Goal: Use online tool/utility: Utilize a website feature to perform a specific function

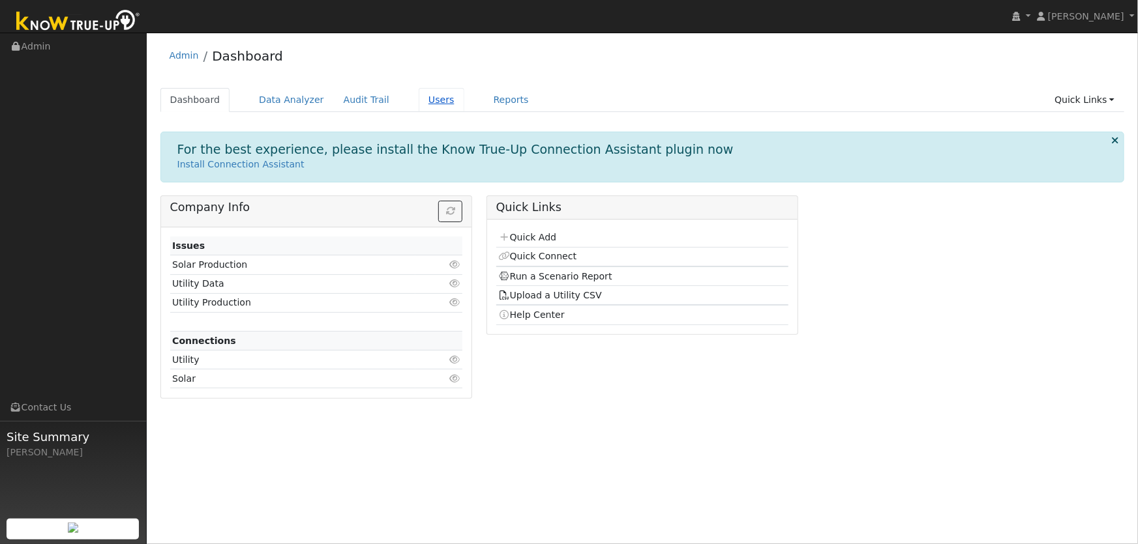
click at [424, 103] on link "Users" at bounding box center [442, 100] width 46 height 24
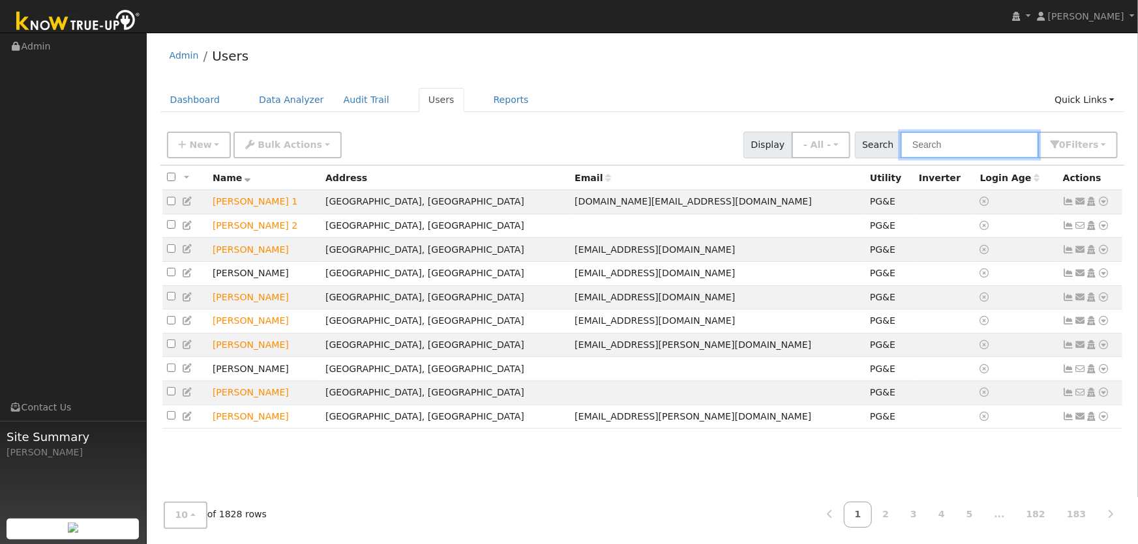
click at [953, 140] on input "text" at bounding box center [970, 145] width 138 height 27
type input "jason biggs"
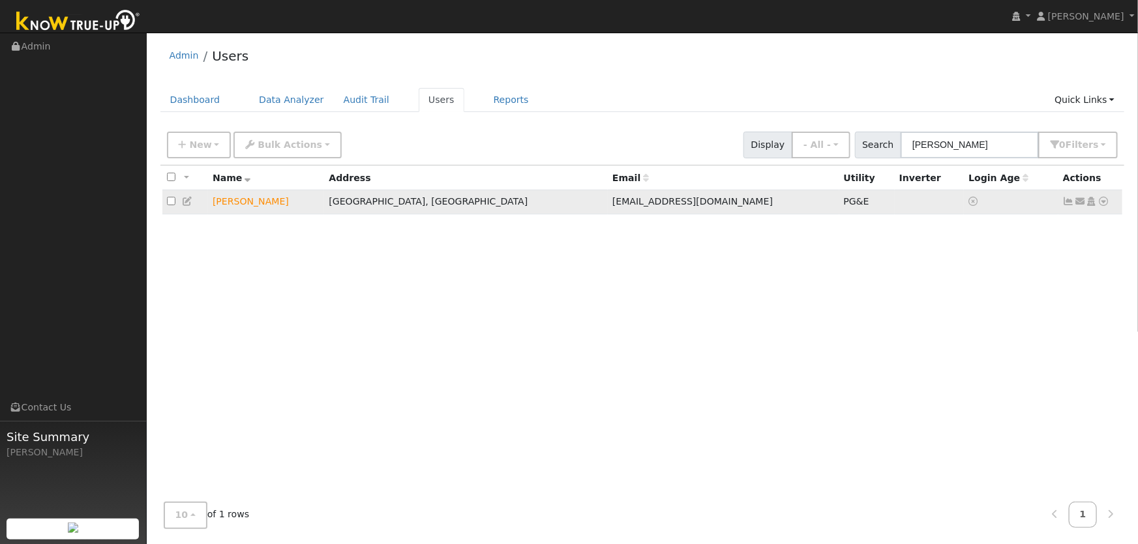
click at [1100, 205] on icon at bounding box center [1104, 201] width 12 height 9
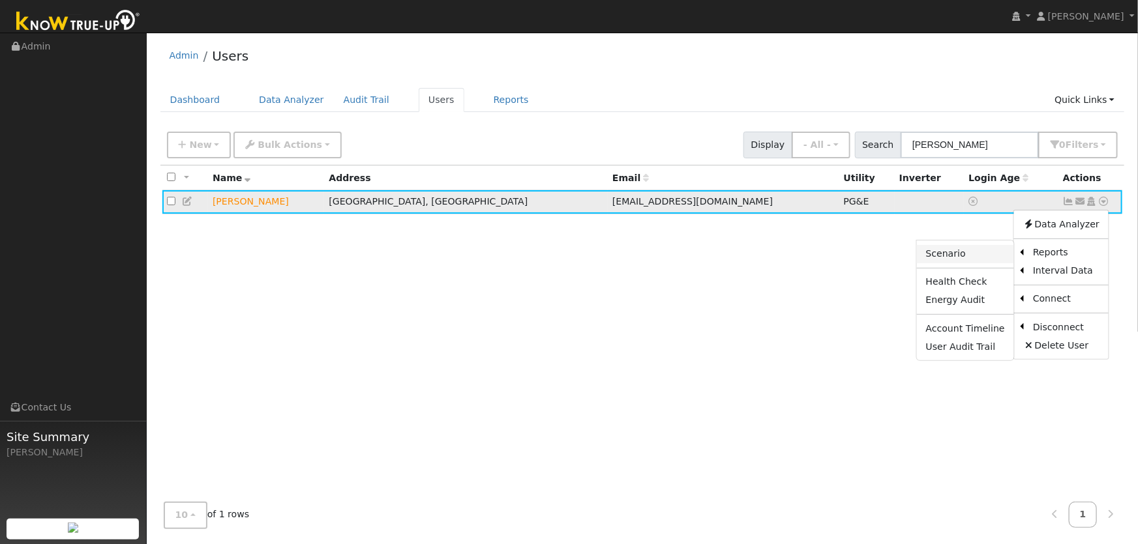
click at [983, 258] on link "Scenario" at bounding box center [965, 254] width 97 height 18
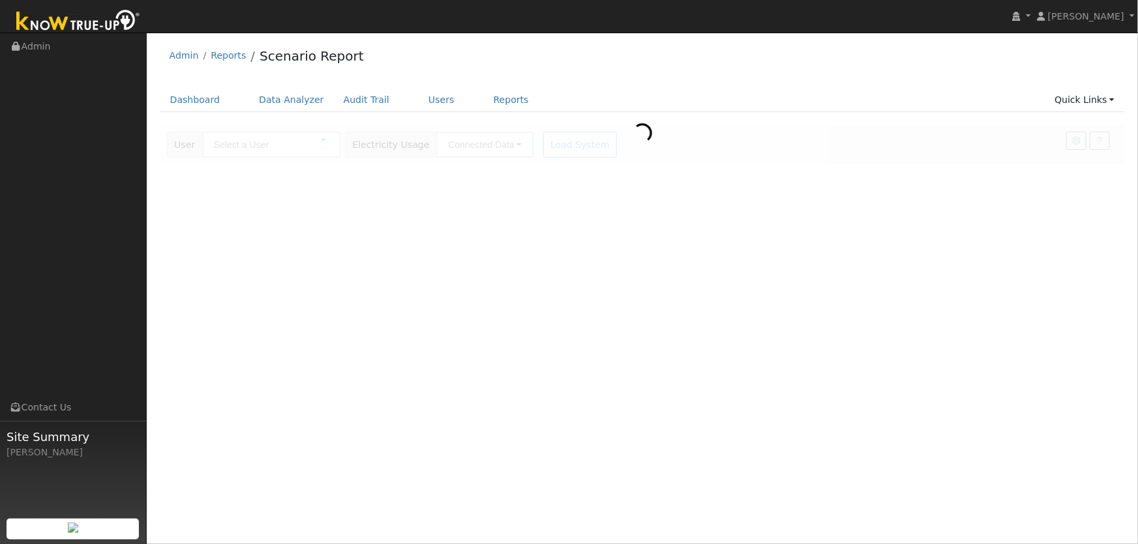
type input "[PERSON_NAME]"
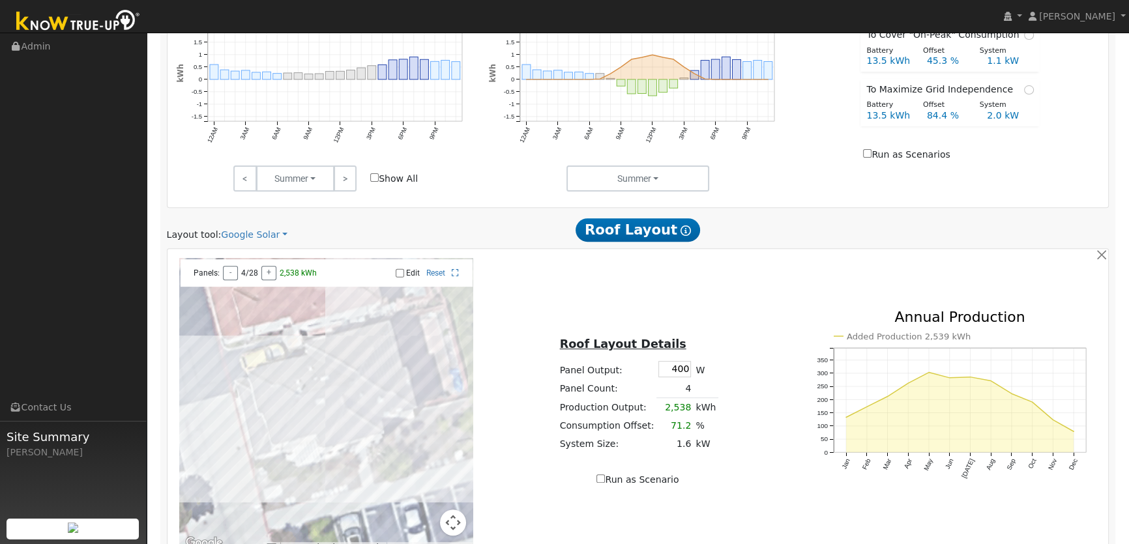
scroll to position [750, 0]
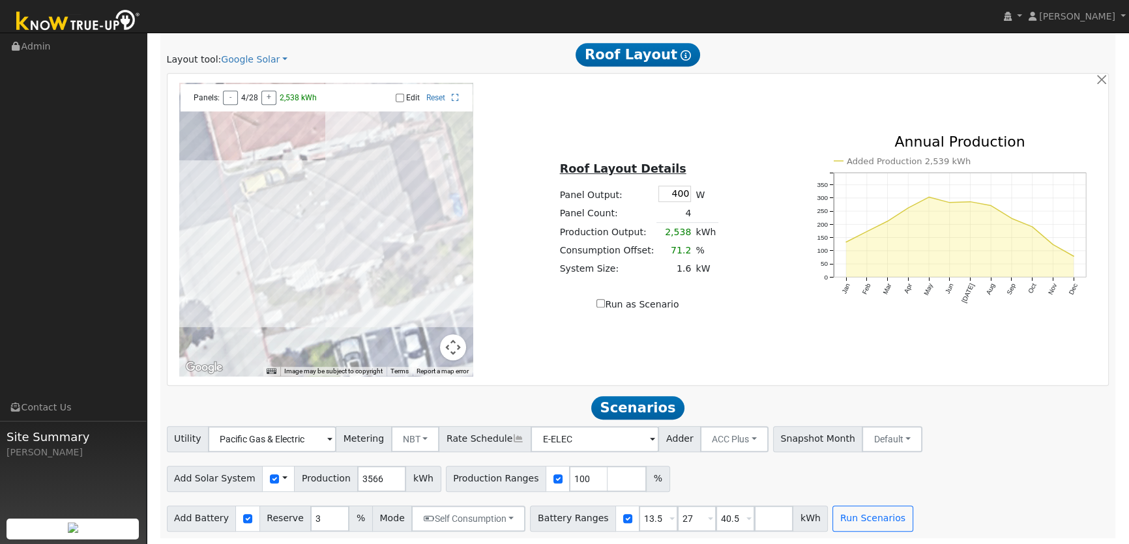
click at [282, 479] on span at bounding box center [284, 479] width 5 height 14
click at [291, 504] on link "Use CSV Data" at bounding box center [318, 502] width 91 height 18
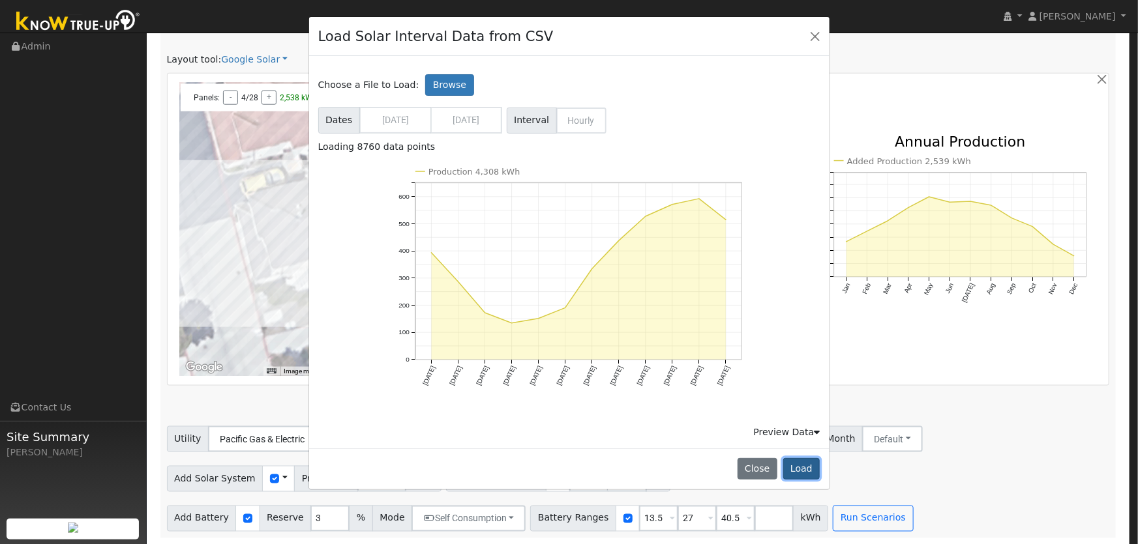
click at [810, 471] on button "Load" at bounding box center [801, 469] width 37 height 22
type input "4308"
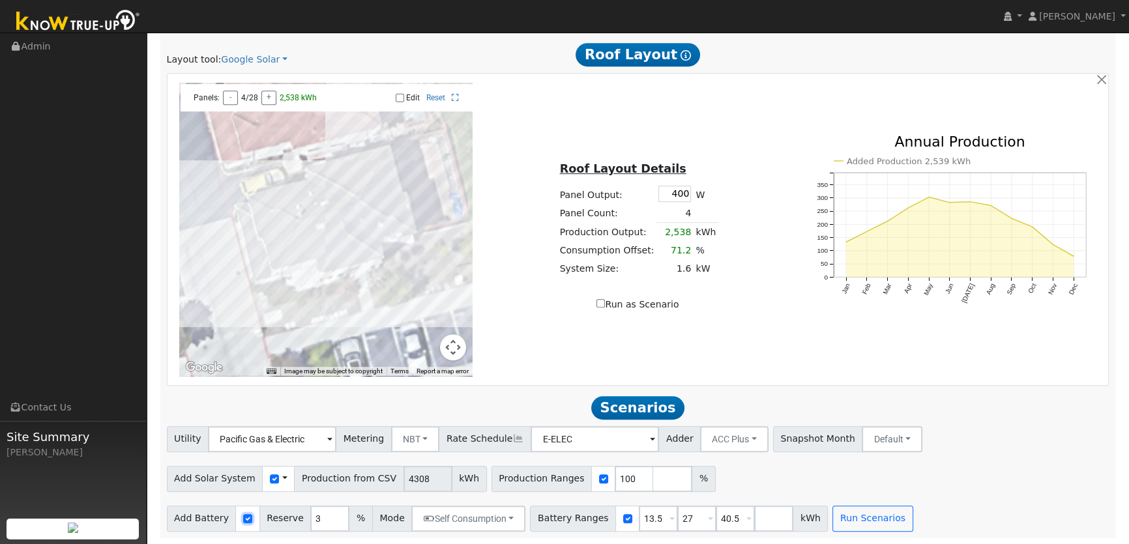
click at [243, 521] on input "checkbox" at bounding box center [247, 518] width 9 height 9
checkbox input "false"
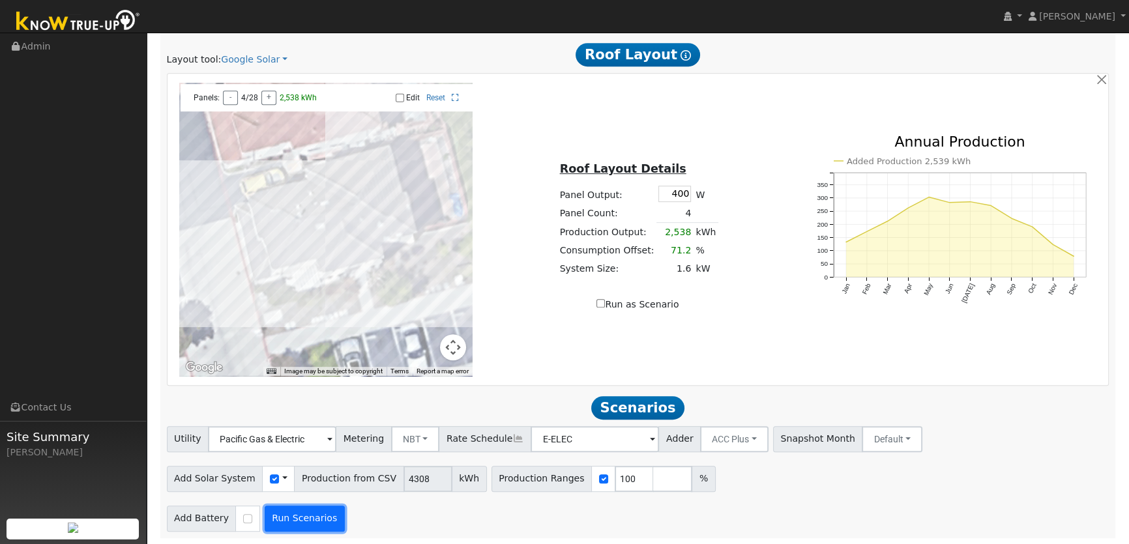
click at [290, 514] on button "Run Scenarios" at bounding box center [305, 519] width 80 height 26
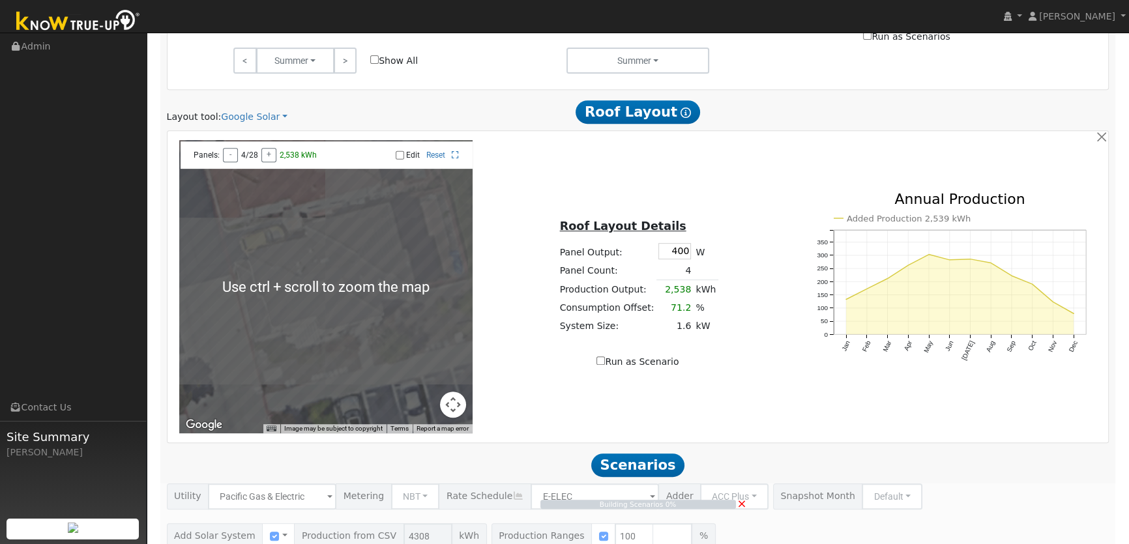
scroll to position [276, 0]
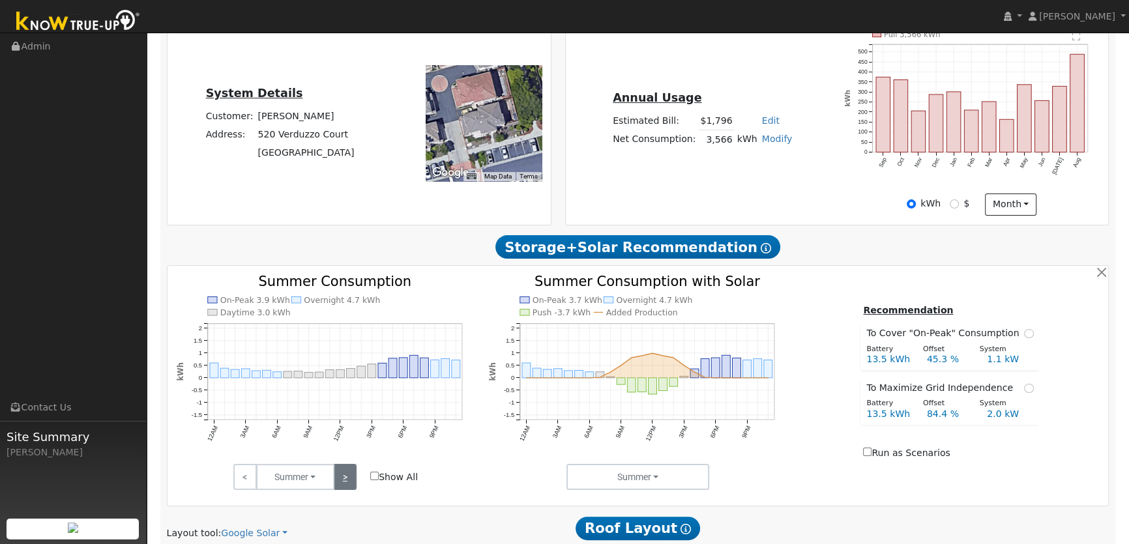
click at [344, 481] on link ">" at bounding box center [345, 477] width 23 height 26
type input "2.9"
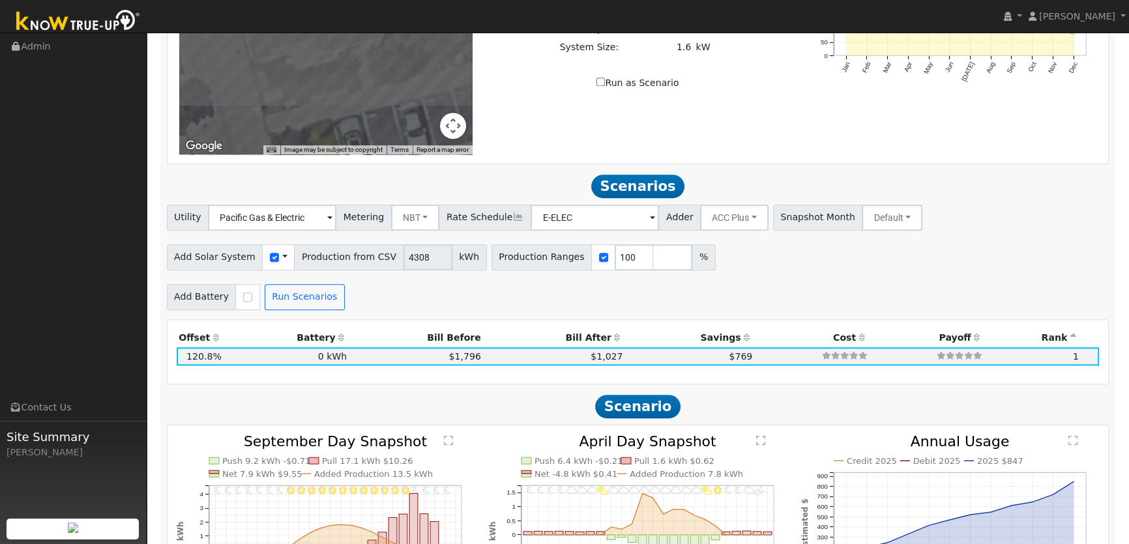
scroll to position [1067, 0]
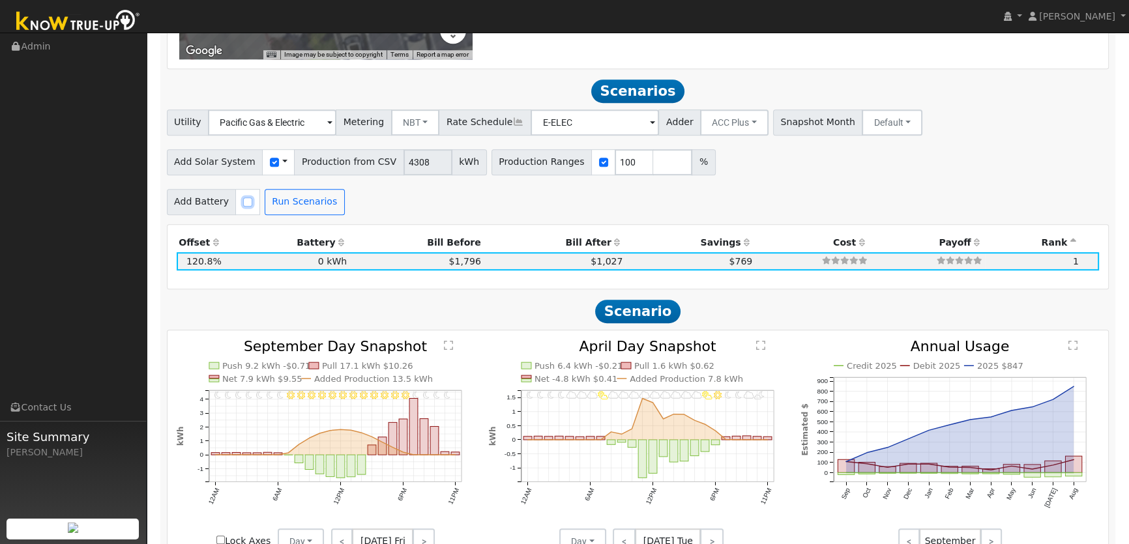
click at [243, 202] on input "checkbox" at bounding box center [247, 202] width 9 height 9
checkbox input "true"
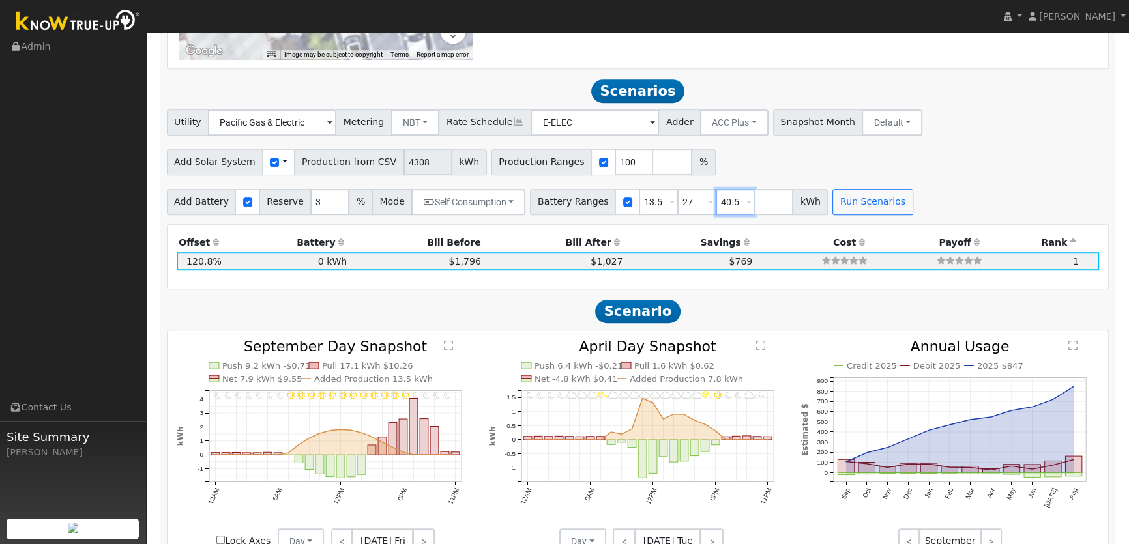
drag, startPoint x: 717, startPoint y: 201, endPoint x: 643, endPoint y: 197, distance: 73.8
click at [643, 197] on div "Battery Ranges 13.5 Overrides Reserve % Mode None None Self Consumption Peak Sa…" at bounding box center [679, 202] width 298 height 26
drag, startPoint x: 672, startPoint y: 200, endPoint x: 648, endPoint y: 200, distance: 23.5
click at [648, 200] on div "Battery Ranges 13.5 Overrides Reserve % Mode None None Self Consumption Peak Sa…" at bounding box center [660, 202] width 260 height 26
drag, startPoint x: 638, startPoint y: 201, endPoint x: 529, endPoint y: 185, distance: 110.8
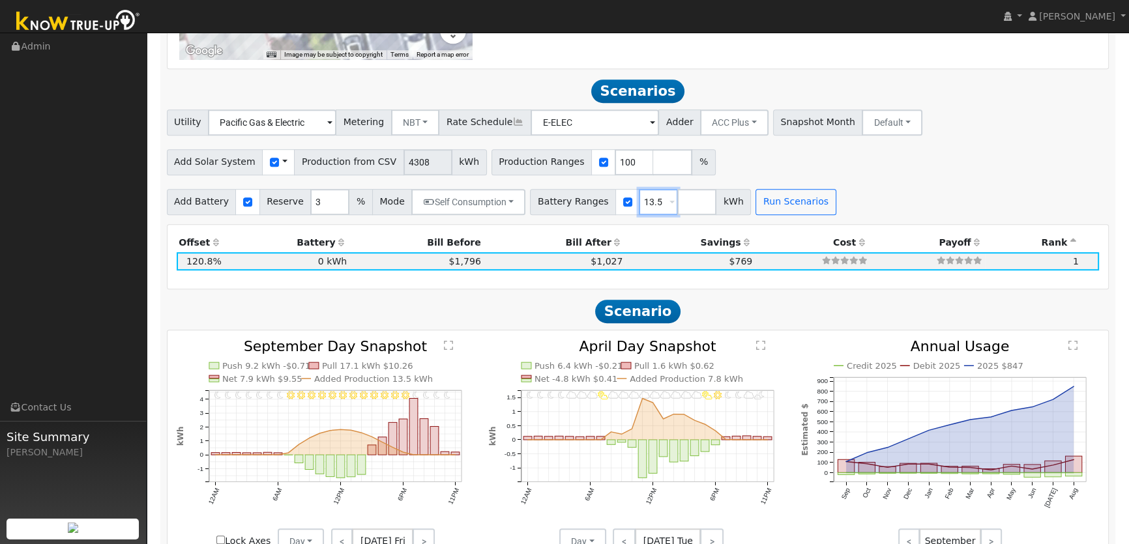
click at [539, 188] on div "Add Battery Reserve 3 % Mode Self Consumption Self Consumption Peak Savings ACC…" at bounding box center [637, 200] width 947 height 31
type input "8"
click at [760, 201] on button "Run Scenarios" at bounding box center [796, 202] width 80 height 26
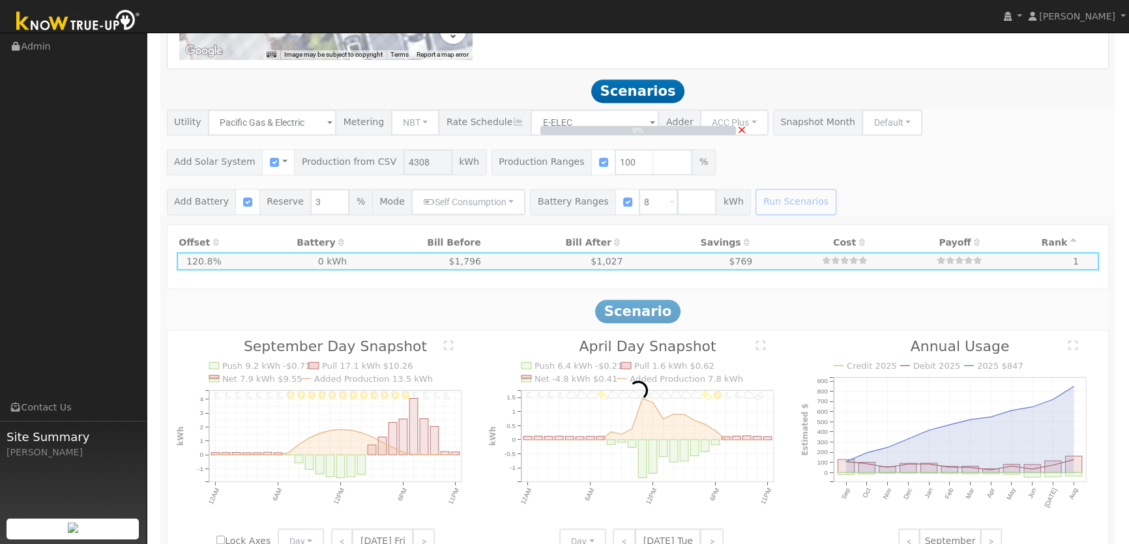
click at [740, 128] on span "×" at bounding box center [742, 130] width 10 height 14
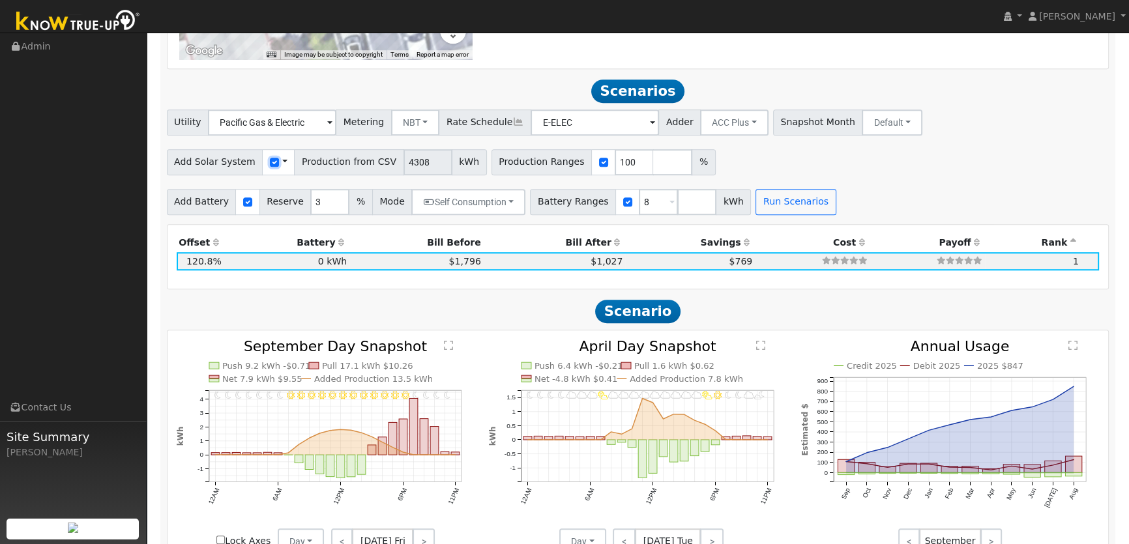
click at [270, 165] on input "checkbox" at bounding box center [274, 162] width 9 height 9
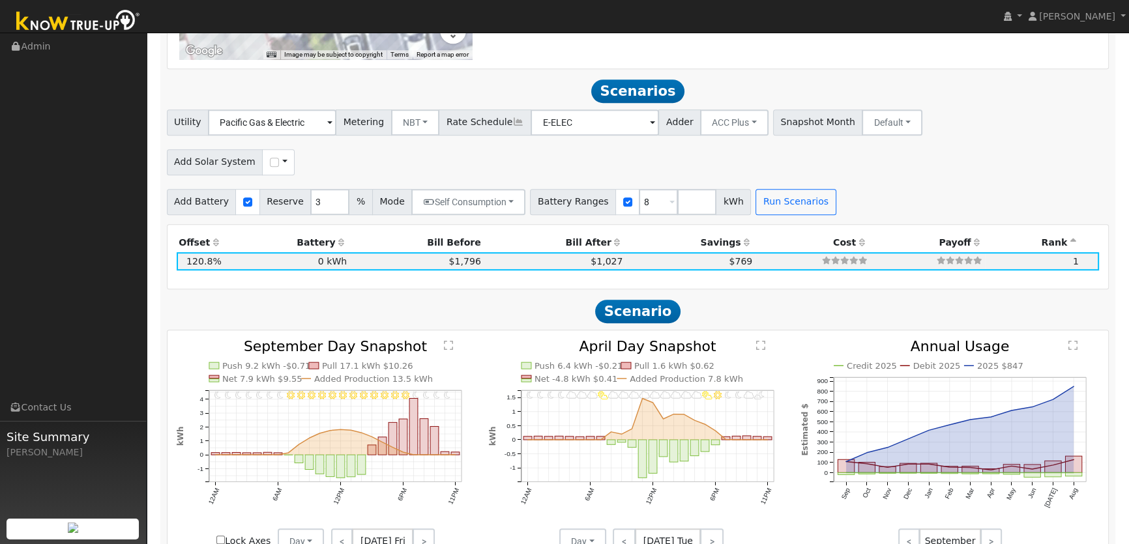
click at [270, 164] on div "Use CSV Data" at bounding box center [278, 162] width 33 height 26
click at [270, 166] on input "checkbox" at bounding box center [274, 162] width 9 height 9
checkbox input "true"
click at [282, 163] on span at bounding box center [284, 162] width 5 height 14
click at [282, 181] on link "Use CSV Data" at bounding box center [318, 185] width 91 height 18
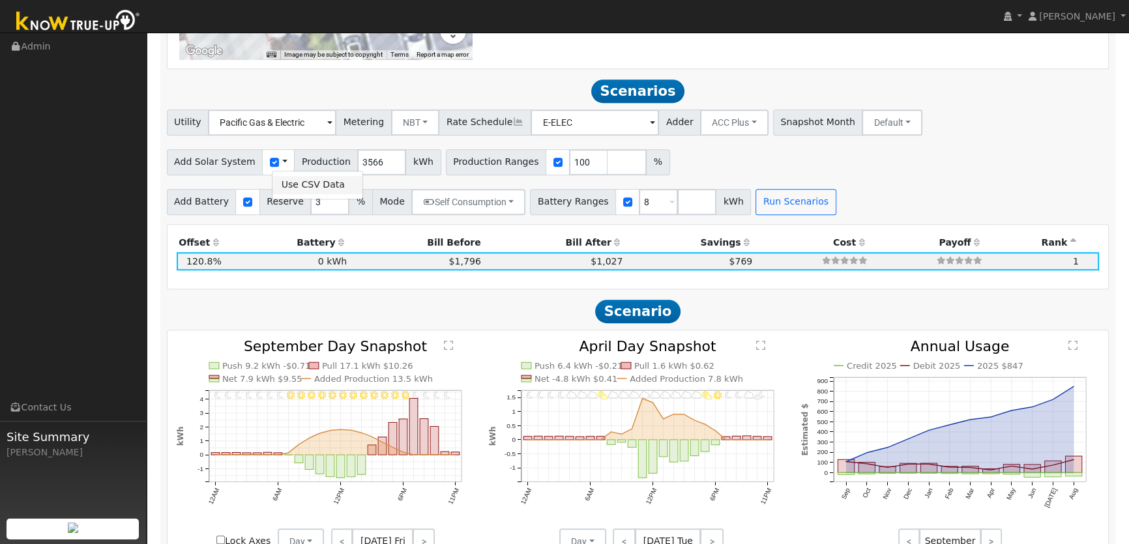
scroll to position [1070, 0]
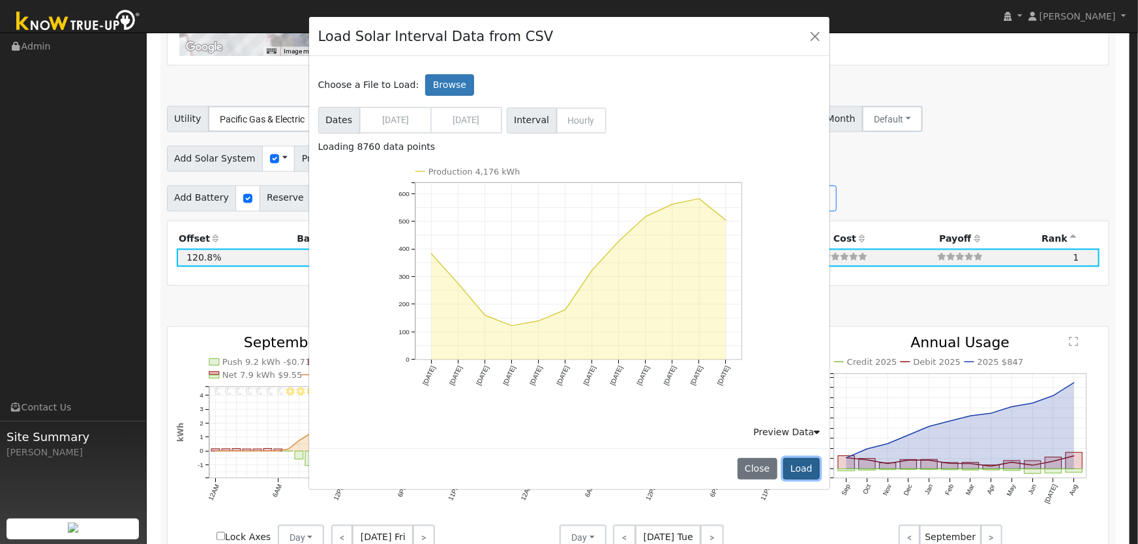
click at [803, 468] on button "Load" at bounding box center [801, 469] width 37 height 22
type input "4176"
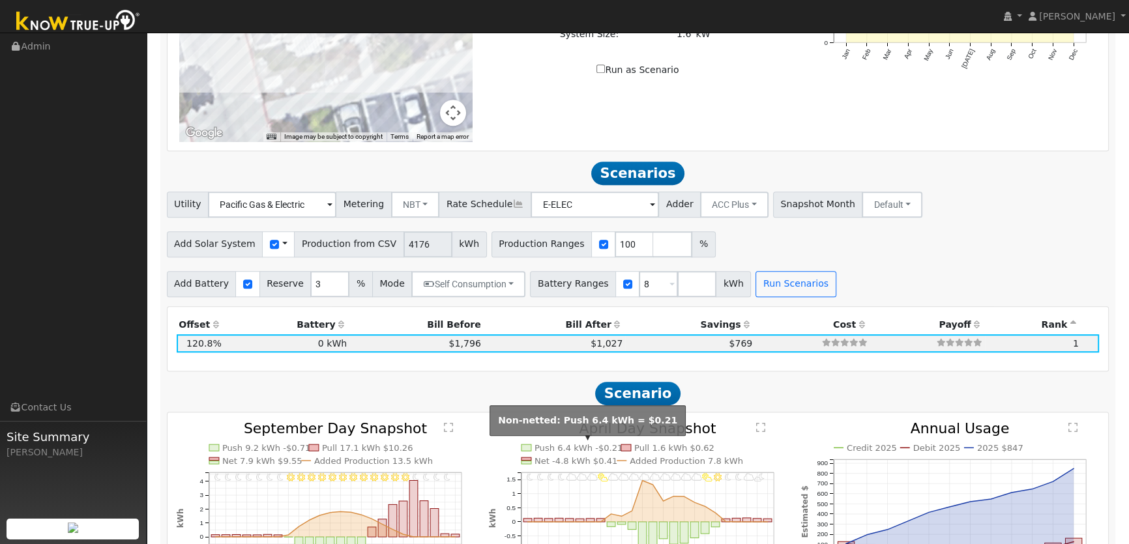
scroll to position [893, 0]
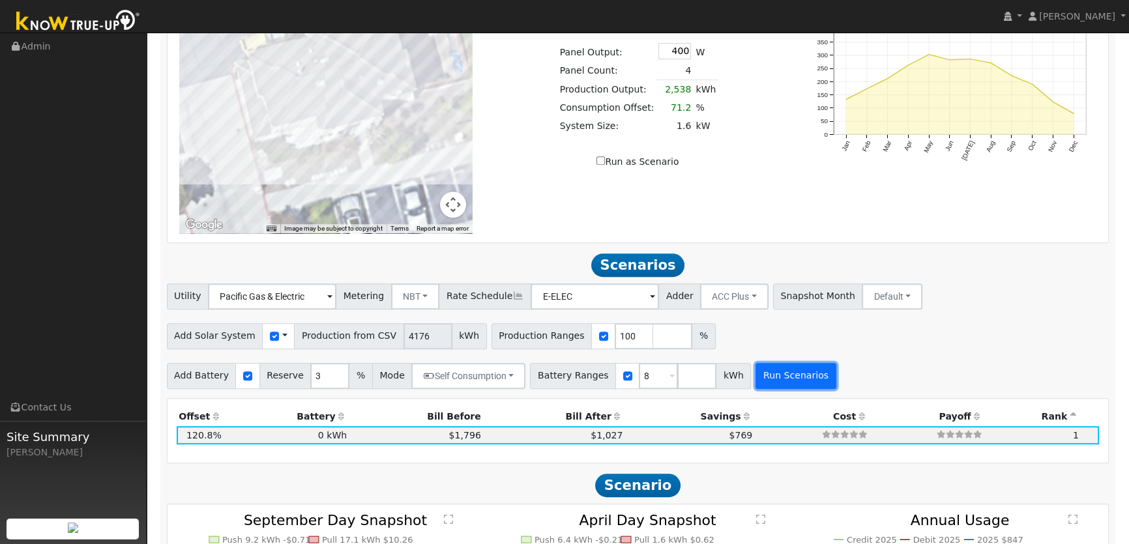
click at [764, 376] on button "Run Scenarios" at bounding box center [796, 376] width 80 height 26
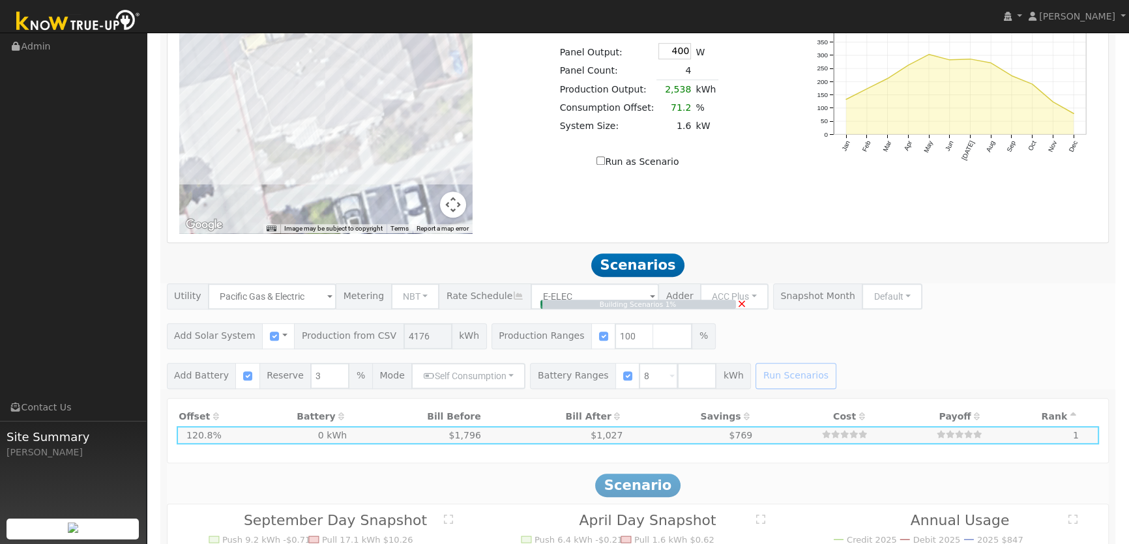
type input "2.8"
type input "$9,744"
type input "$5,803"
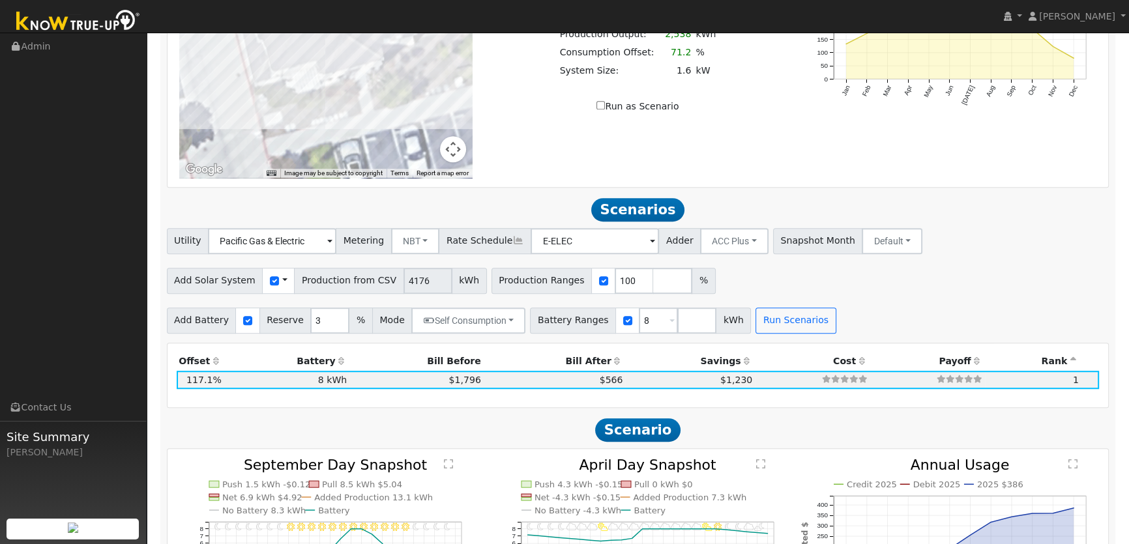
scroll to position [889, 0]
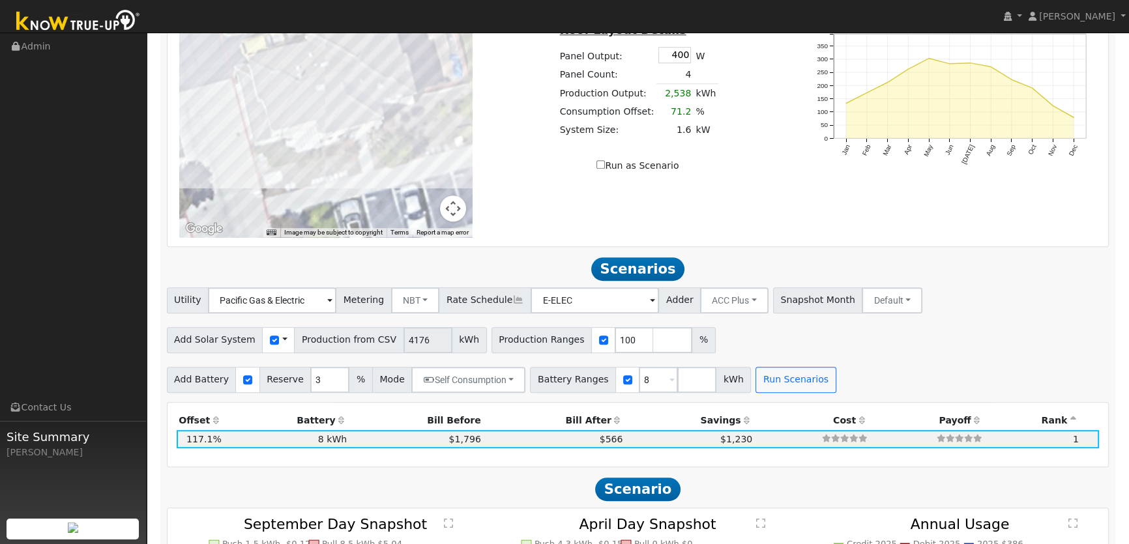
click at [282, 342] on span at bounding box center [284, 340] width 5 height 14
click at [291, 362] on link "Use CSV Data" at bounding box center [318, 363] width 91 height 18
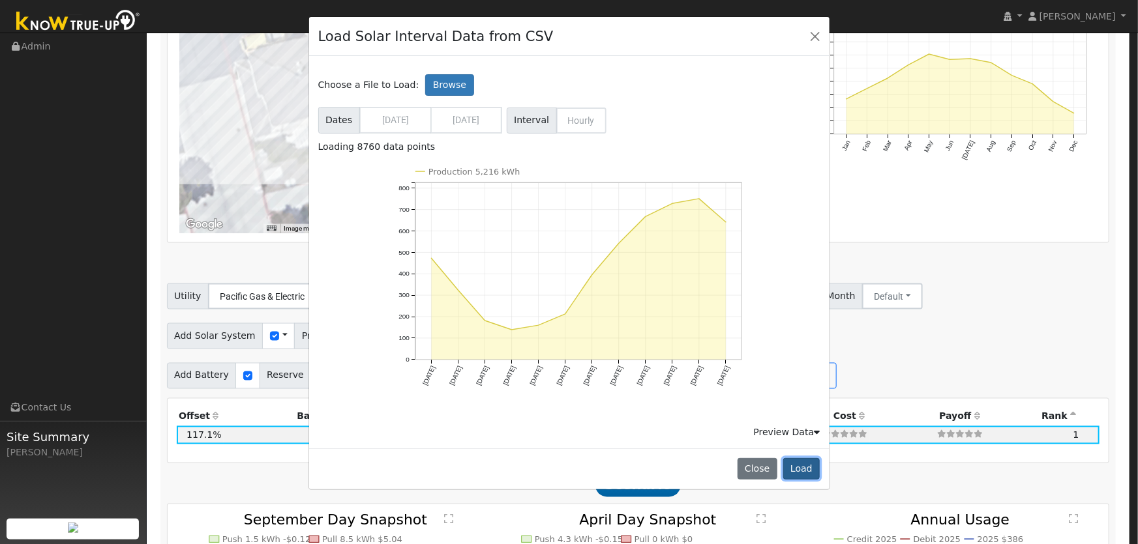
click at [798, 467] on button "Load" at bounding box center [801, 469] width 37 height 22
type input "5216"
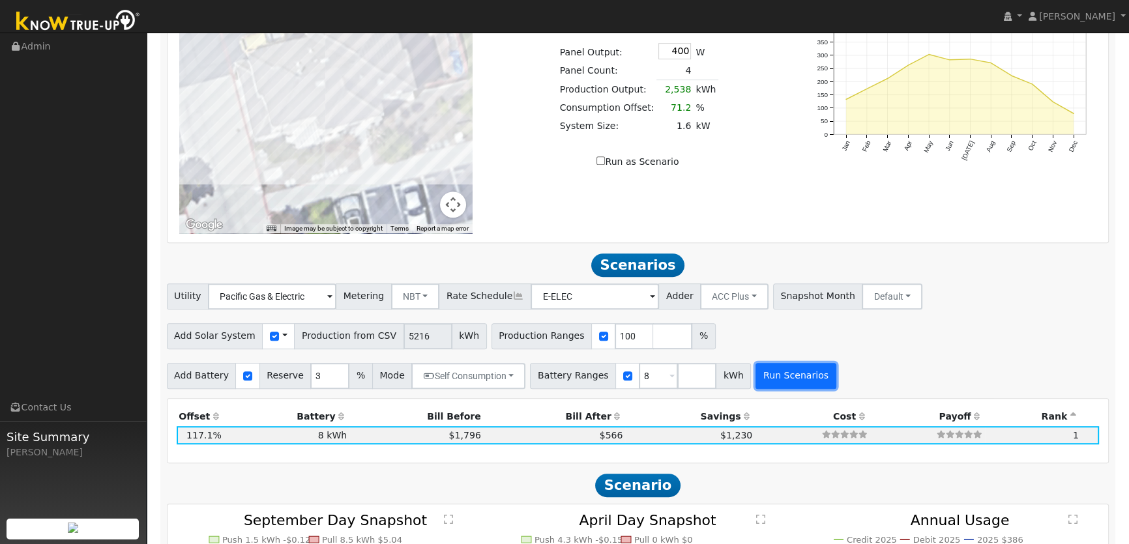
click at [798, 384] on button "Run Scenarios" at bounding box center [796, 376] width 80 height 26
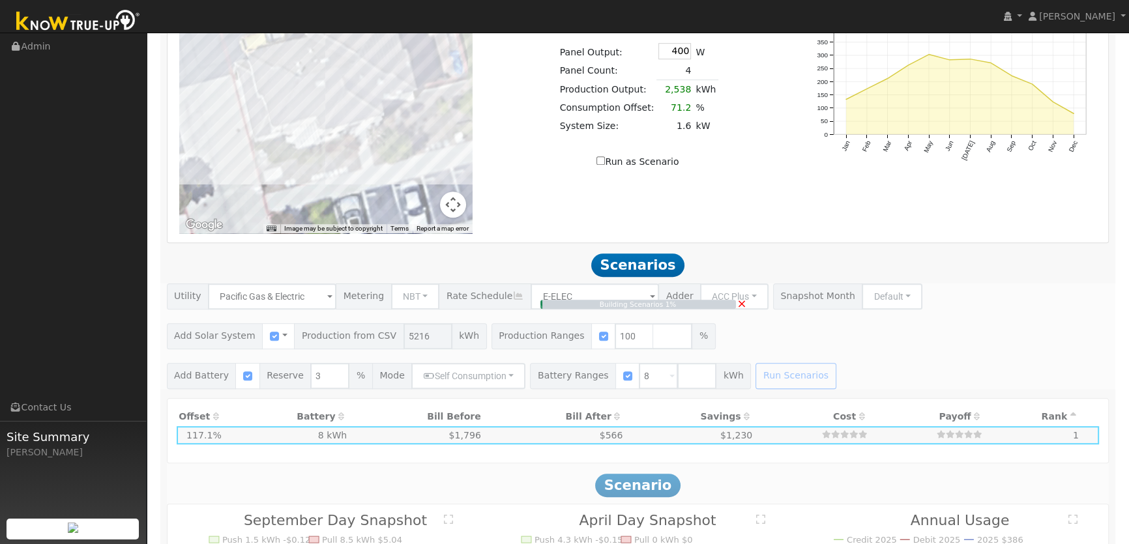
type input "3.5"
type input "$12,171"
type input "$6,531"
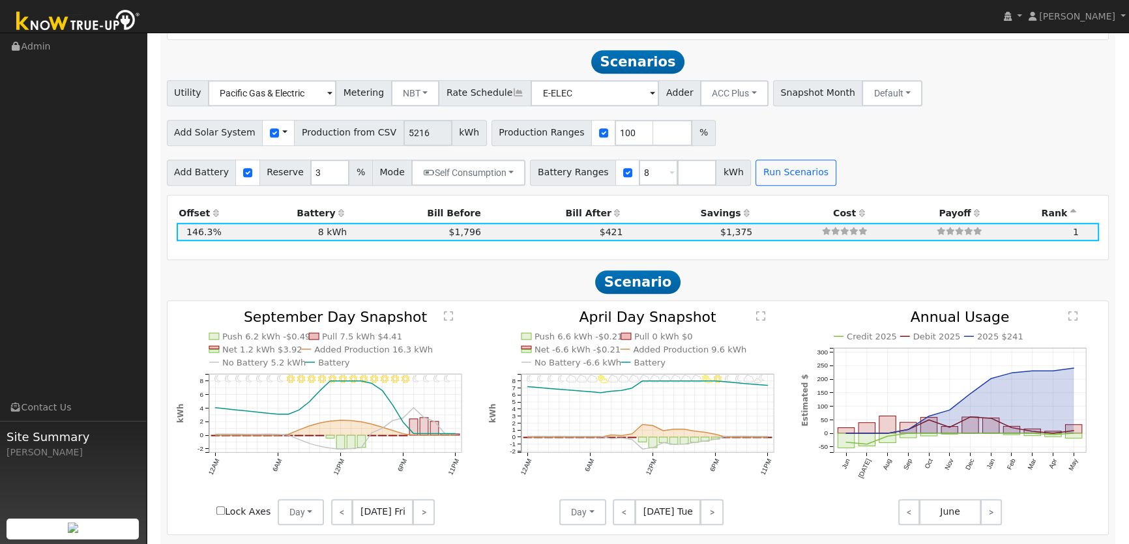
scroll to position [1106, 0]
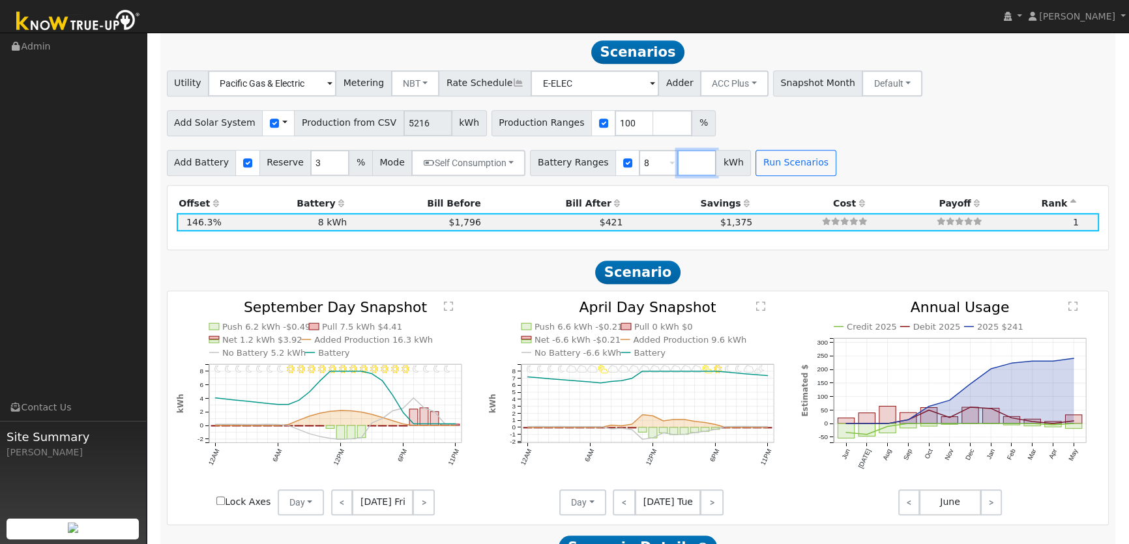
click at [678, 162] on input "number" at bounding box center [697, 163] width 39 height 26
type input "16"
click at [827, 181] on div "Scenario Report Powered by Know True-Up ® Energy Consumption Overview Show Help…" at bounding box center [638, 86] width 956 height 2006
click at [805, 158] on button "Run Scenarios" at bounding box center [834, 163] width 80 height 26
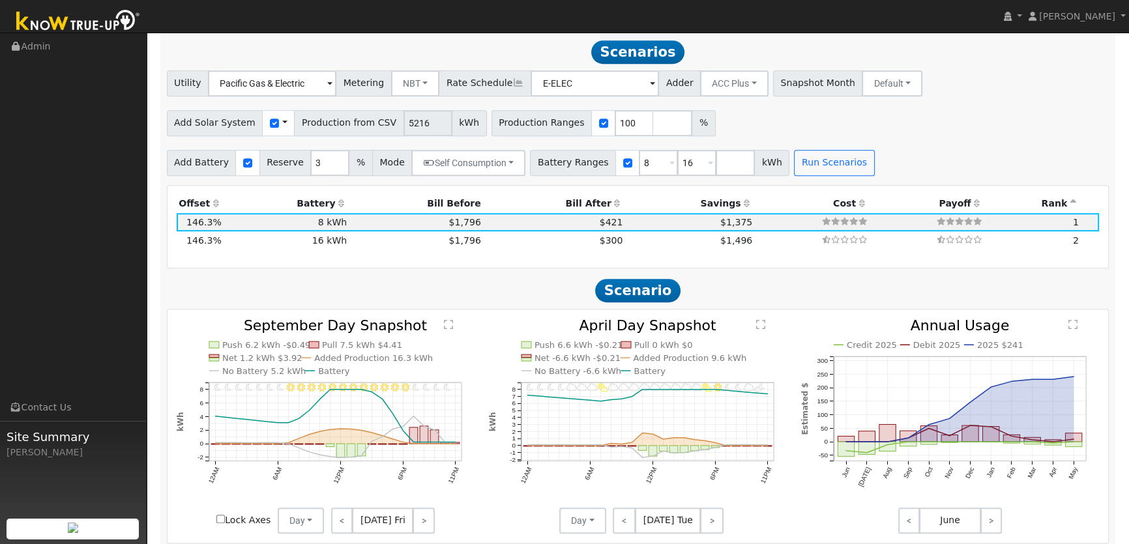
click at [235, 161] on div at bounding box center [247, 163] width 24 height 26
click at [243, 160] on input "checkbox" at bounding box center [247, 162] width 9 height 9
checkbox input "false"
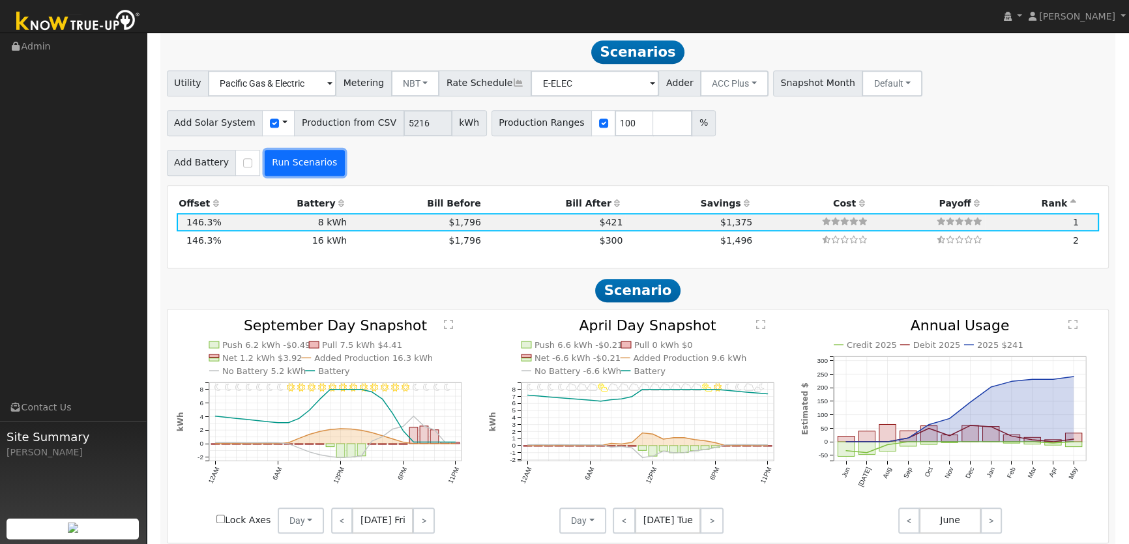
click at [302, 173] on button "Run Scenarios" at bounding box center [305, 163] width 80 height 26
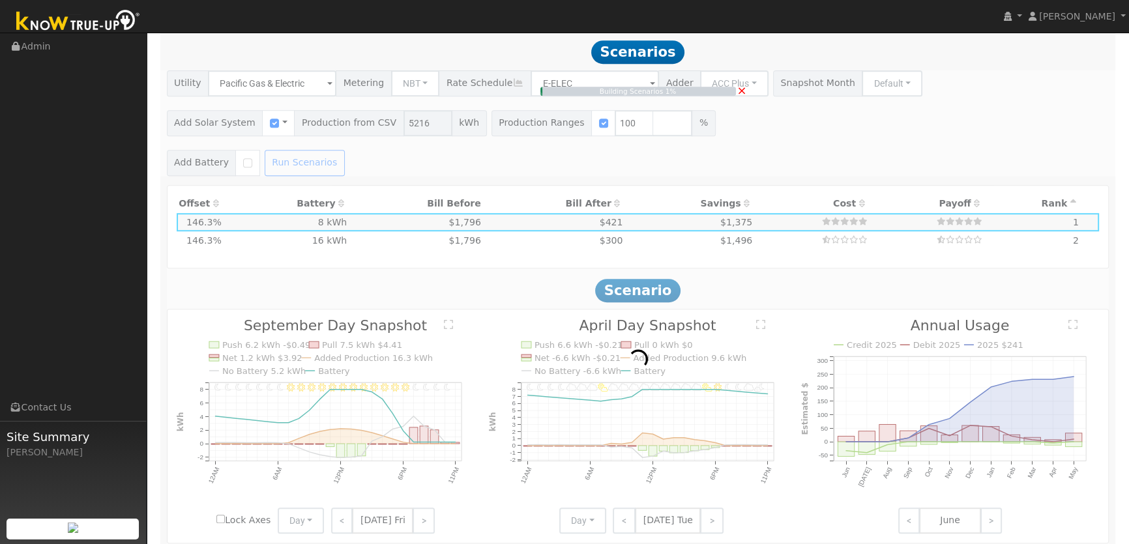
type input "$3,651"
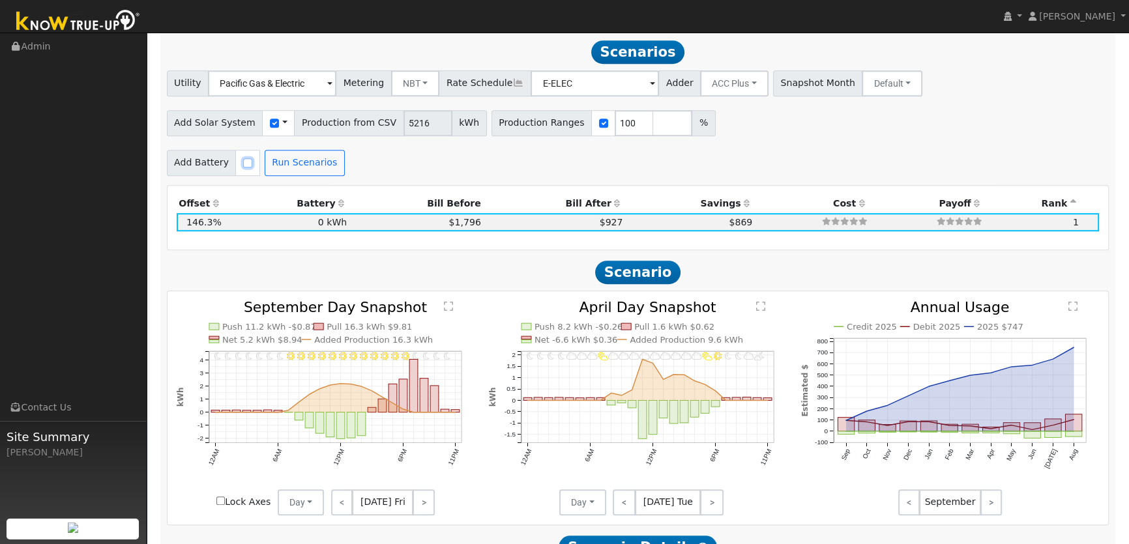
click at [245, 159] on input "checkbox" at bounding box center [247, 162] width 9 height 9
checkbox input "true"
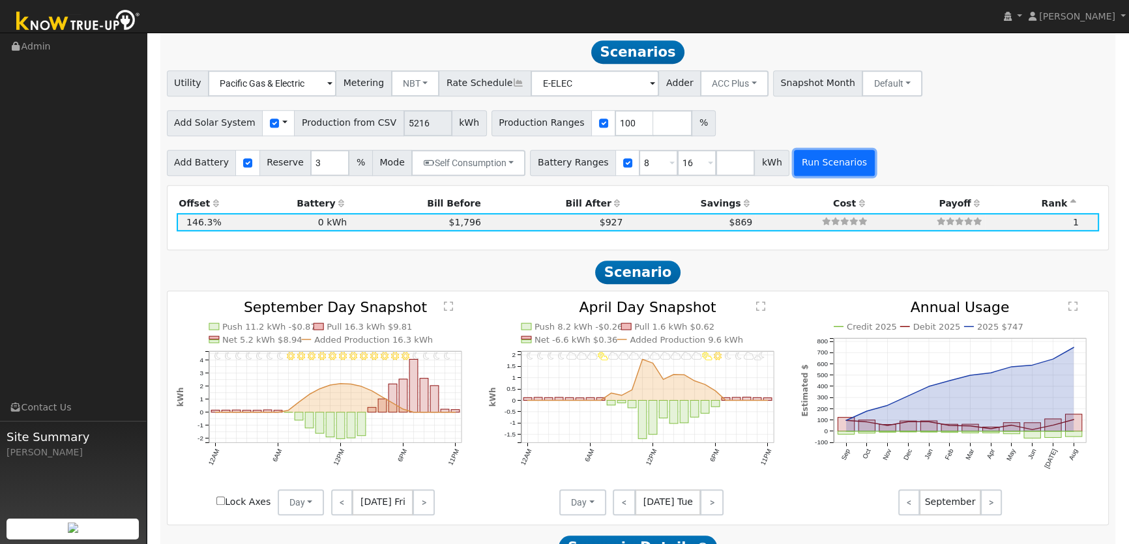
click at [794, 161] on button "Run Scenarios" at bounding box center [834, 163] width 80 height 26
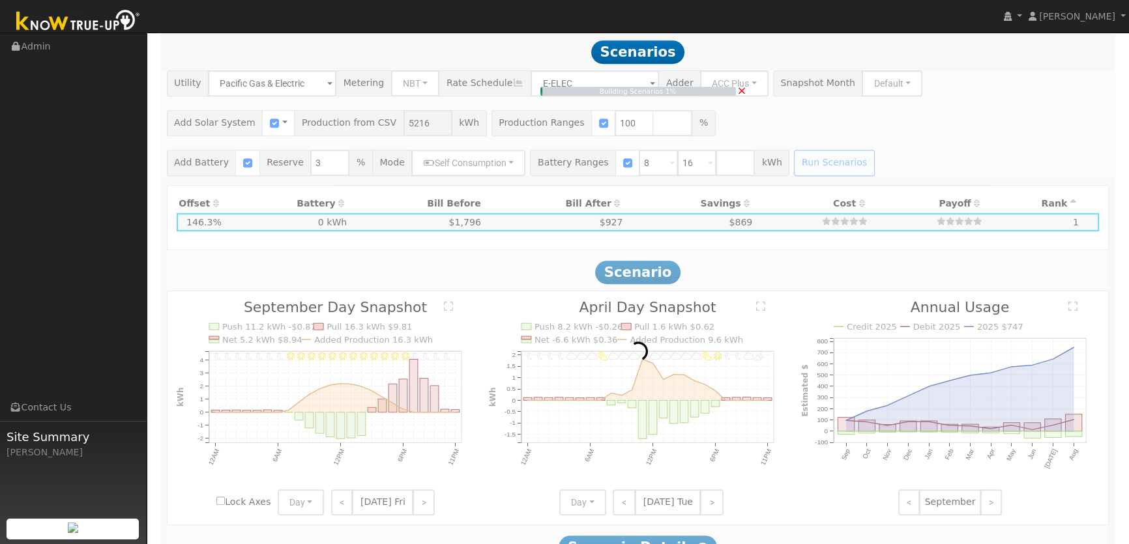
type input "$6,531"
